Goal: Transaction & Acquisition: Purchase product/service

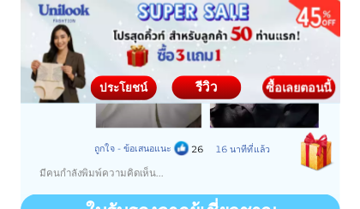
scroll to position [4020, 0]
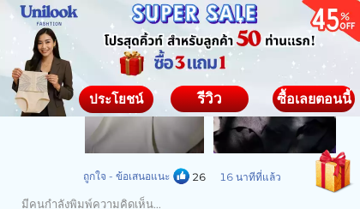
click at [288, 98] on div "ซื้อเลยตอนนี้" at bounding box center [313, 99] width 82 height 14
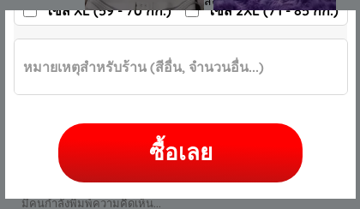
scroll to position [436, 0]
click at [70, 150] on div "ซื้อเลย" at bounding box center [180, 152] width 244 height 33
checkbox input "false"
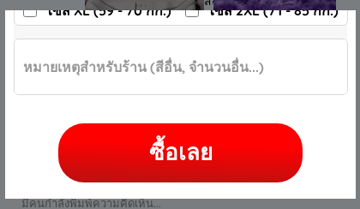
checkbox input "false"
radio input "true"
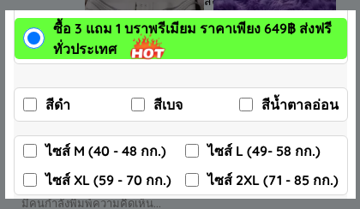
scroll to position [259, 0]
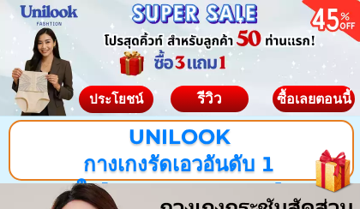
click at [92, 99] on span "ประโยชน์" at bounding box center [116, 98] width 54 height 16
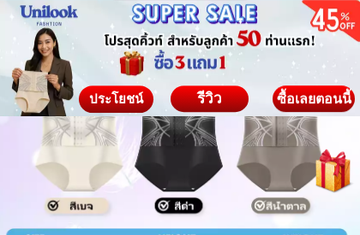
scroll to position [8262, 0]
click at [261, 169] on div at bounding box center [179, 170] width 364 height 323
click at [274, 170] on div at bounding box center [179, 170] width 364 height 323
click at [271, 169] on div at bounding box center [179, 170] width 364 height 323
click at [268, 169] on div at bounding box center [179, 170] width 364 height 323
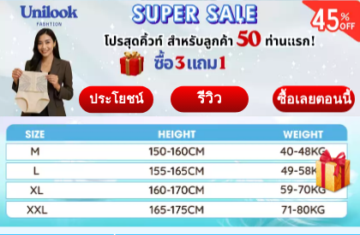
scroll to position [8366, 0]
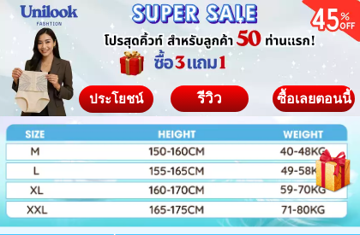
click at [31, 189] on div at bounding box center [179, 66] width 364 height 323
click at [42, 194] on div at bounding box center [179, 66] width 364 height 323
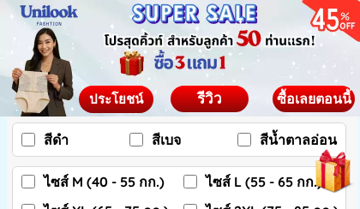
scroll to position [9255, 0]
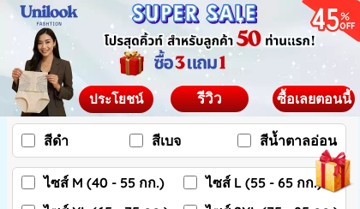
click at [134, 141] on input "สีเบจ" at bounding box center [136, 141] width 14 height 14
checkbox input "true"
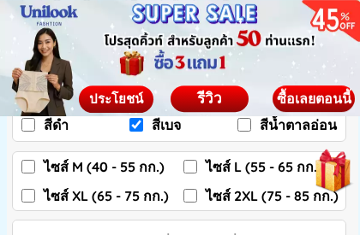
scroll to position [9270, 0]
click at [27, 199] on input "ไซส์ XL (65 - 75 กก.)" at bounding box center [28, 196] width 14 height 14
checkbox input "true"
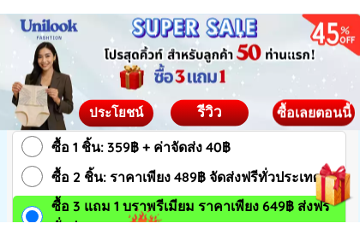
scroll to position [9141, 0]
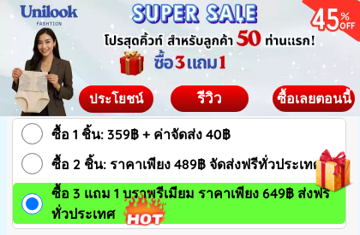
click at [24, 138] on input "ซื้อ 1 ชิ้น: 359฿ + ค่าจัดส่ง 40฿" at bounding box center [31, 133] width 21 height 21
radio input "true"
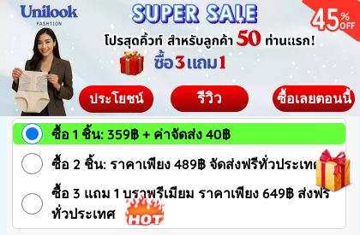
click at [33, 163] on input "ซื้อ 2 ชิ้น: ราคาเพียง 489฿ จัดส่งฟรีทั่วประเทศ" at bounding box center [31, 163] width 21 height 21
radio input "true"
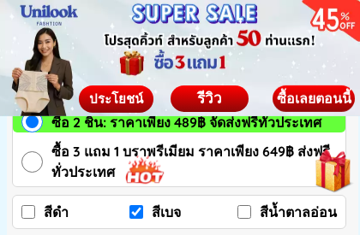
scroll to position [9188, 0]
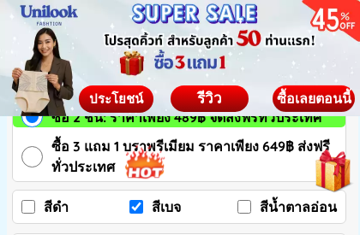
click at [31, 157] on input "ซื้อ 3 แถม 1 บราพรีเมียม ราคาเพียง 649฿ ส่งฟรีทั่วประเทศ" at bounding box center [31, 156] width 21 height 21
radio input "true"
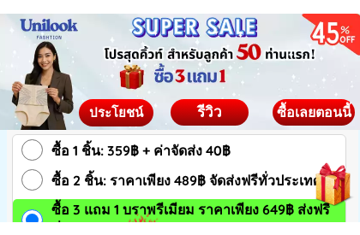
scroll to position [9142, 0]
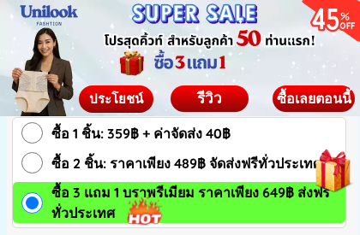
click at [34, 163] on input "ซื้อ 2 ชิ้น: ราคาเพียง 489฿ จัดส่งฟรีทั่วประเทศ" at bounding box center [31, 162] width 21 height 21
radio input "true"
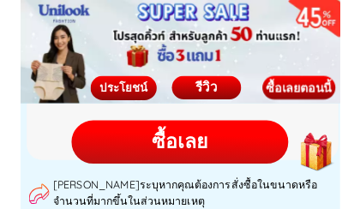
scroll to position [9428, 0]
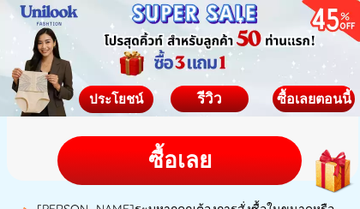
click at [83, 155] on div "ซื้อเลย" at bounding box center [179, 160] width 244 height 33
checkbox input "false"
checkbox input "true"
checkbox input "false"
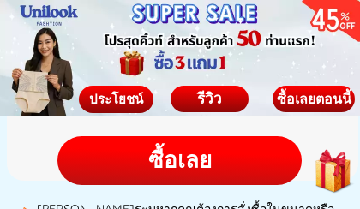
checkbox input "false"
checkbox input "true"
checkbox input "false"
radio input "true"
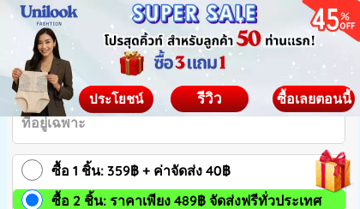
scroll to position [9066, 0]
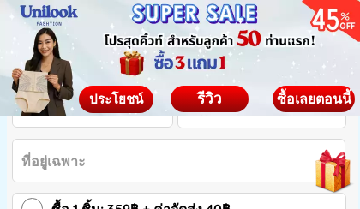
type input "0818732390"
type input "[PERSON_NAME]"
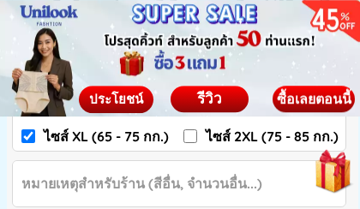
scroll to position [9330, 0]
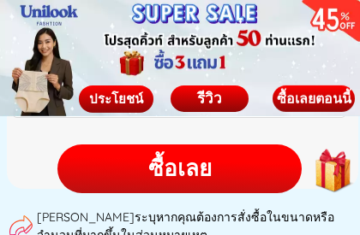
click at [106, 167] on div "ซื้อเลย" at bounding box center [179, 168] width 244 height 33
checkbox input "false"
checkbox input "true"
checkbox input "false"
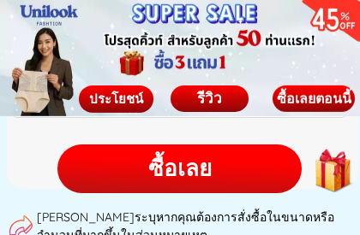
checkbox input "false"
checkbox input "true"
checkbox input "false"
radio input "true"
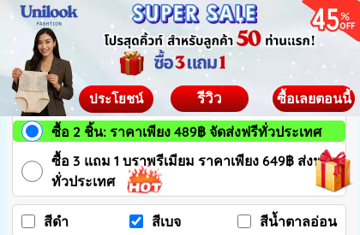
click at [35, 81] on div at bounding box center [179, 181] width 363 height 363
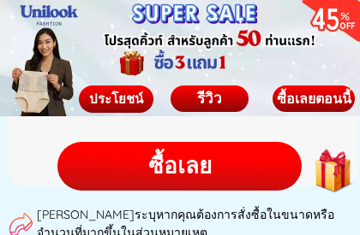
click at [80, 169] on div "ซื้อเลย" at bounding box center [179, 166] width 244 height 33
checkbox input "false"
checkbox input "true"
checkbox input "false"
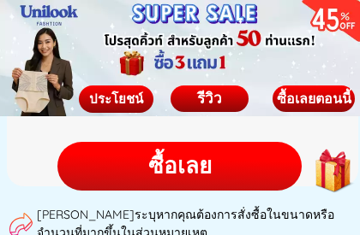
checkbox input "false"
checkbox input "true"
checkbox input "false"
radio input "true"
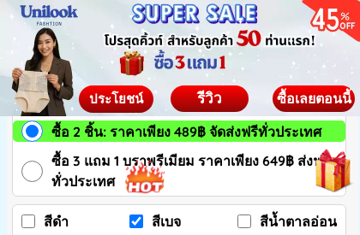
type input "ๅ"
click at [9, 69] on div at bounding box center [179, 181] width 363 height 363
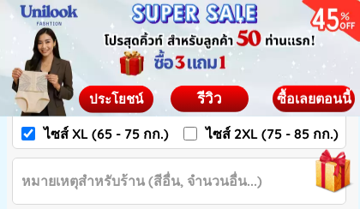
scroll to position [9326, 0]
